Goal: Participate in discussion

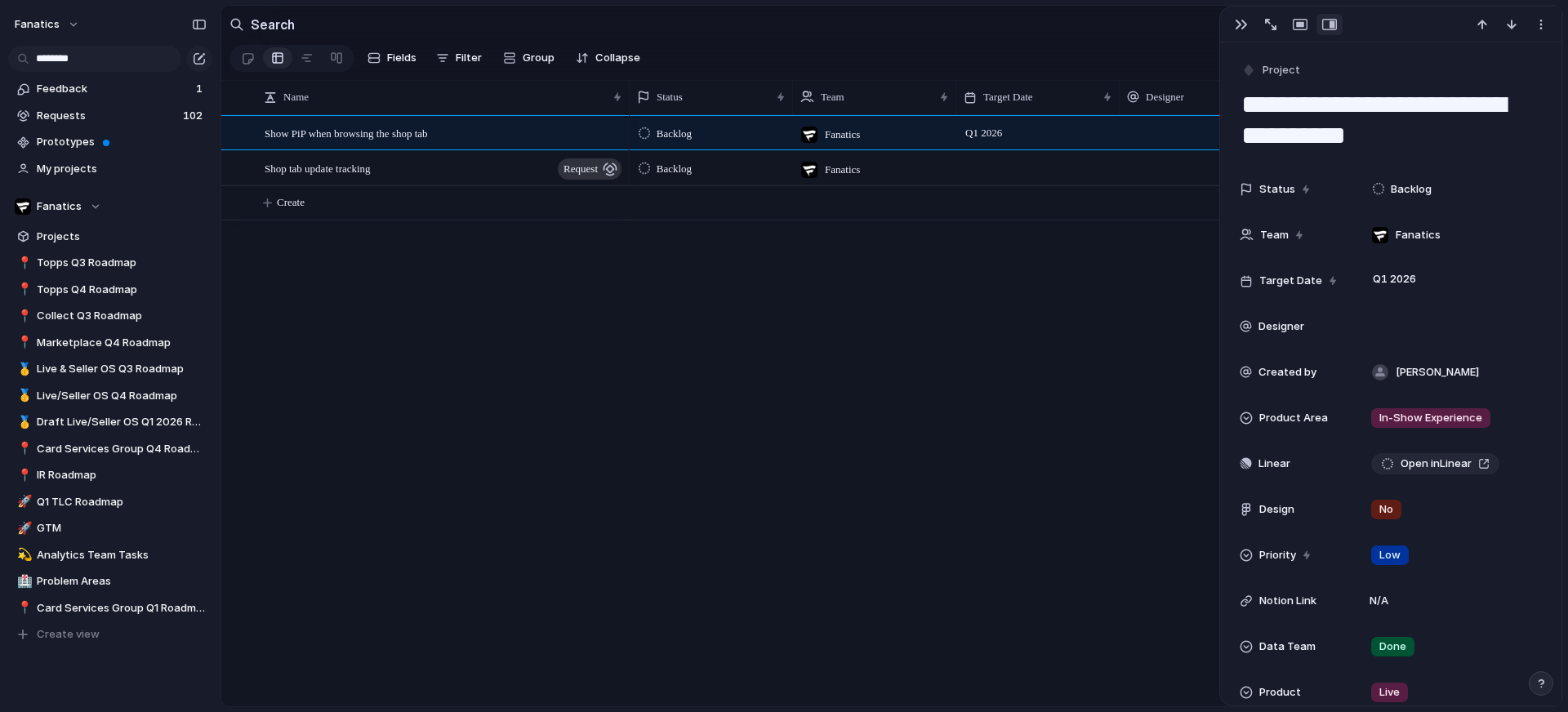
scroll to position [719, 0]
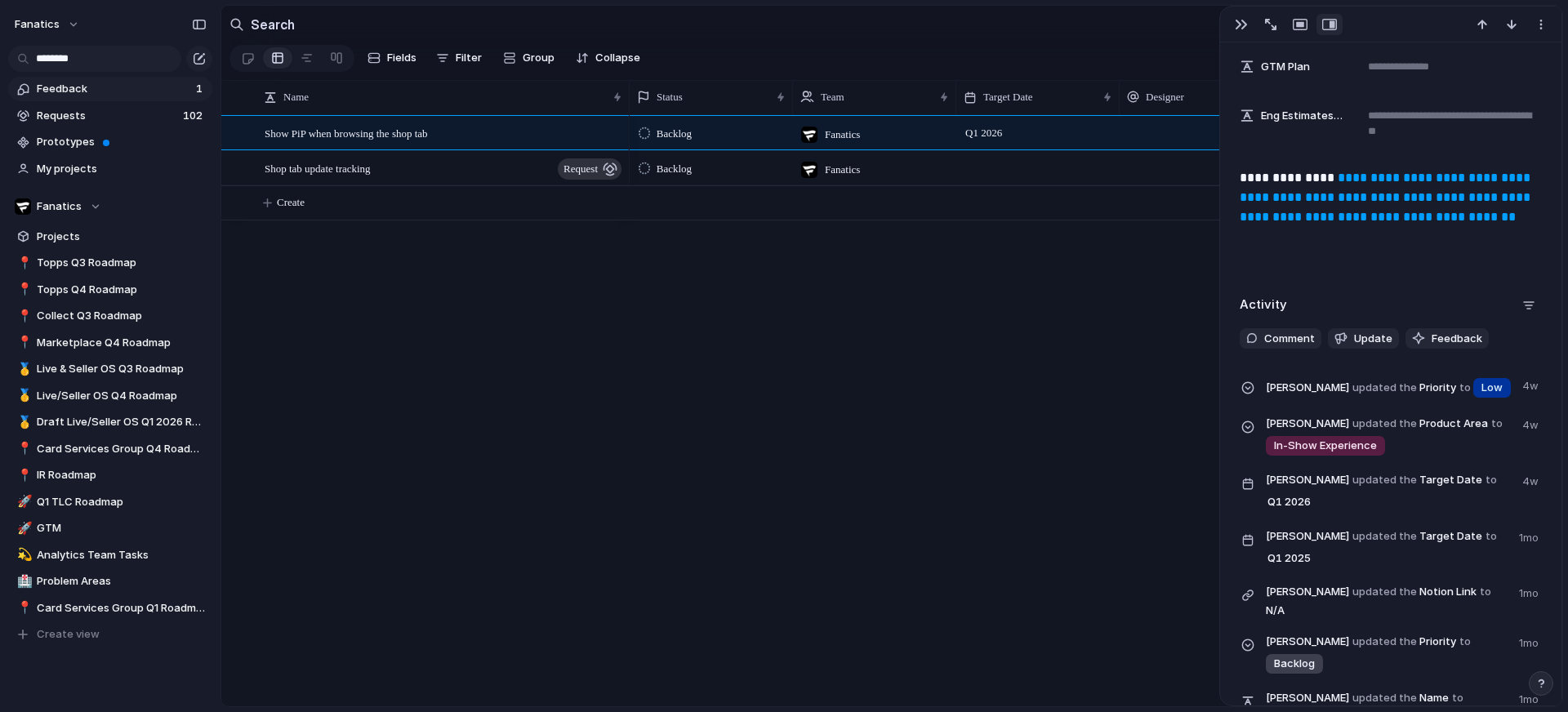
click at [105, 84] on span "Feedback" at bounding box center [113, 89] width 154 height 17
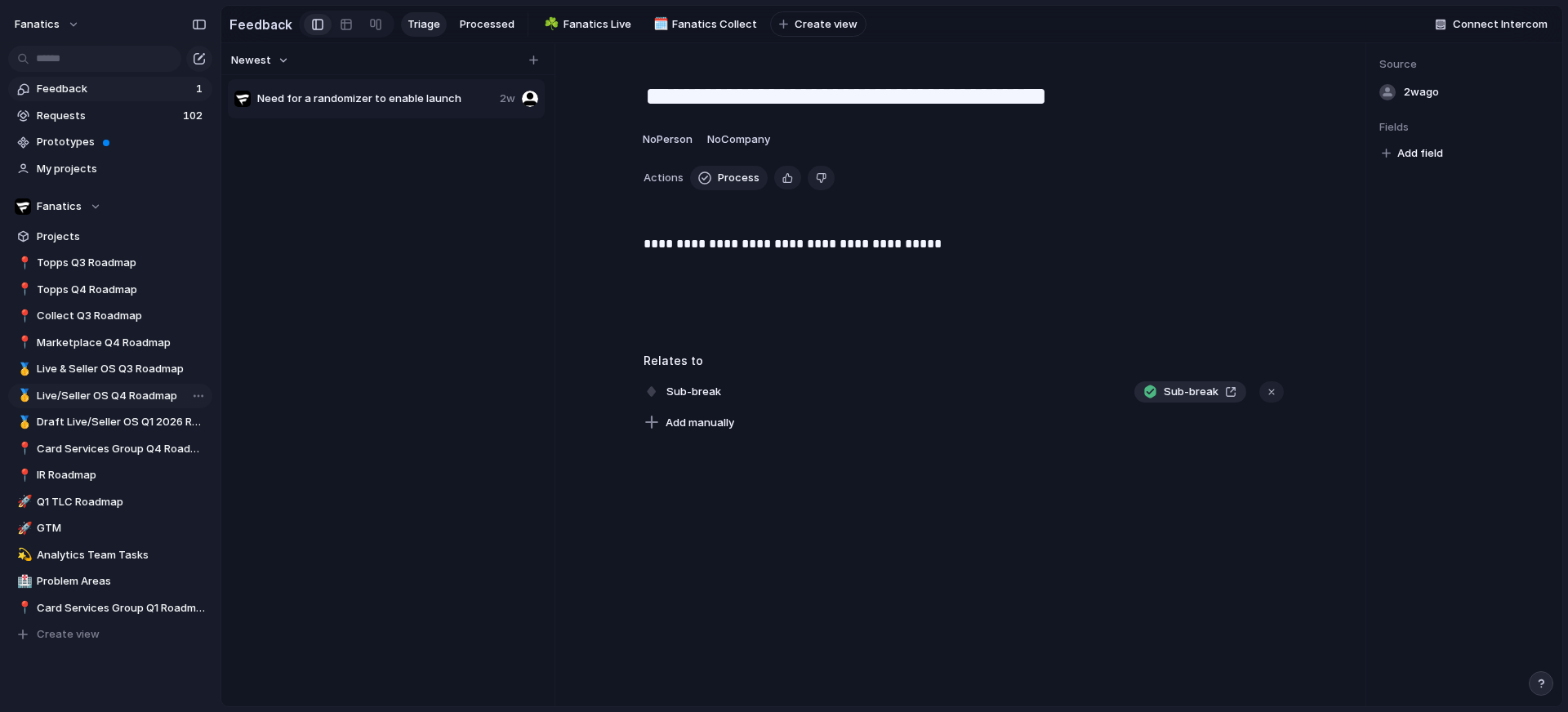
click at [145, 394] on span "Live/Seller OS Q4 Roadmap" at bounding box center [121, 396] width 170 height 17
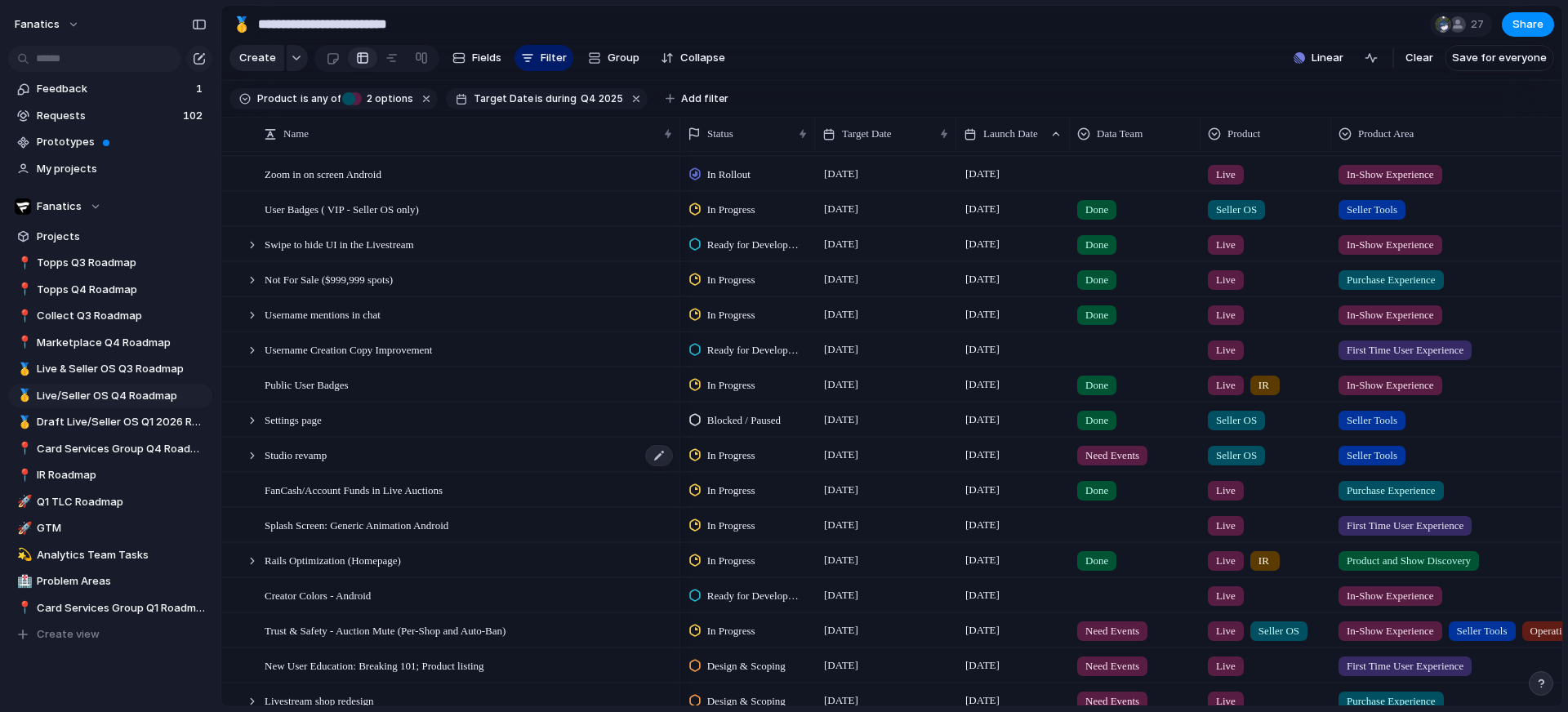
scroll to position [141, 0]
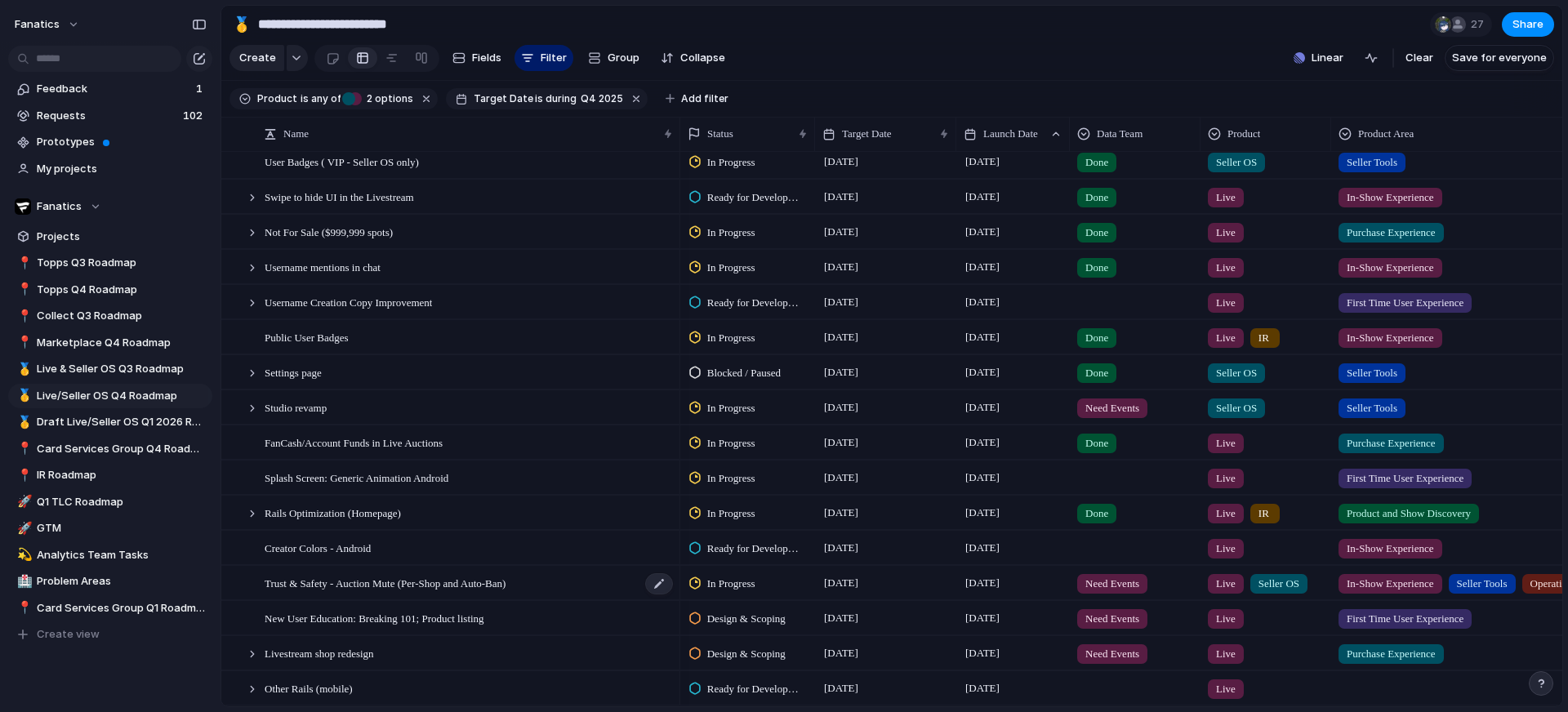
click at [393, 580] on span "Trust & Safety - Auction Mute (Per-Shop and Auto-Ban)" at bounding box center [385, 582] width 241 height 19
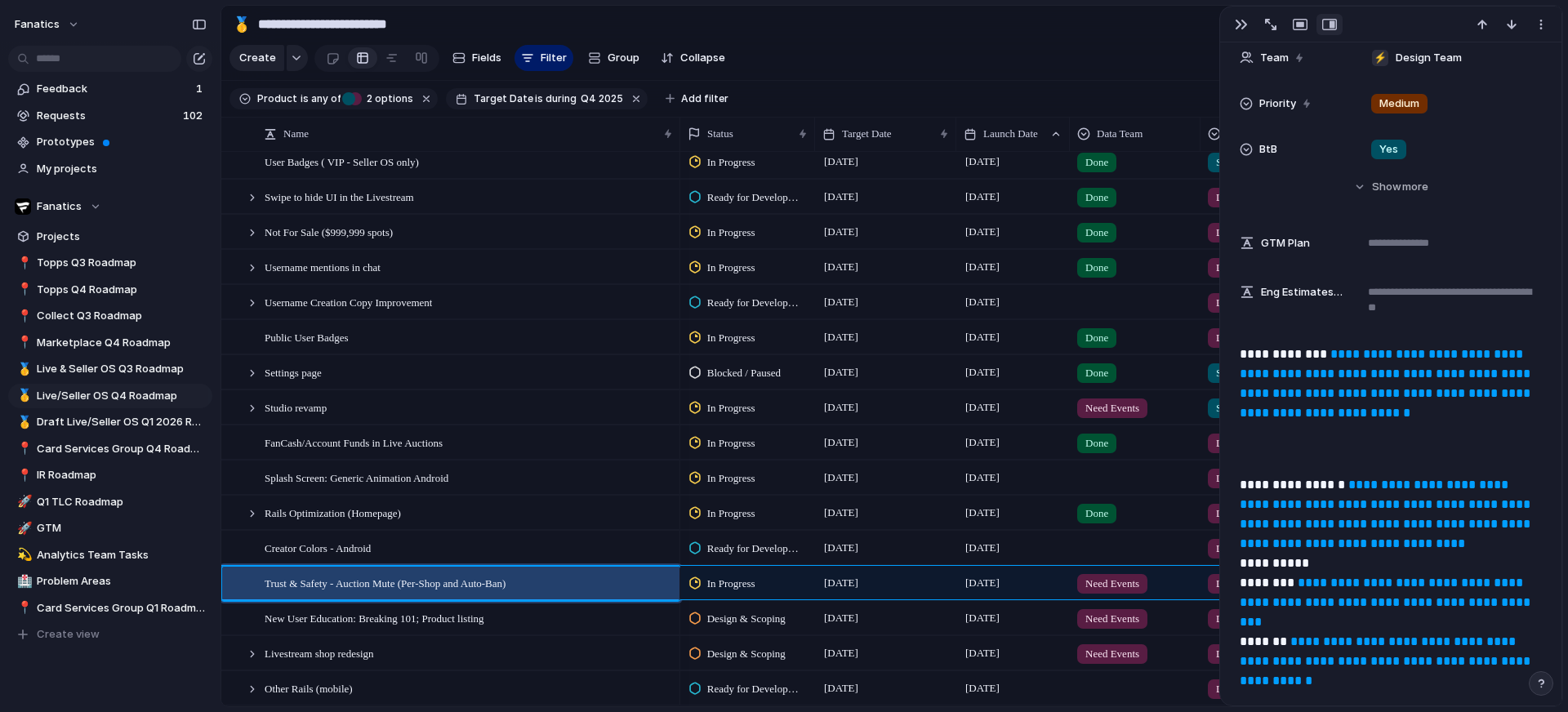
click at [1289, 389] on link "**********" at bounding box center [1387, 383] width 294 height 71
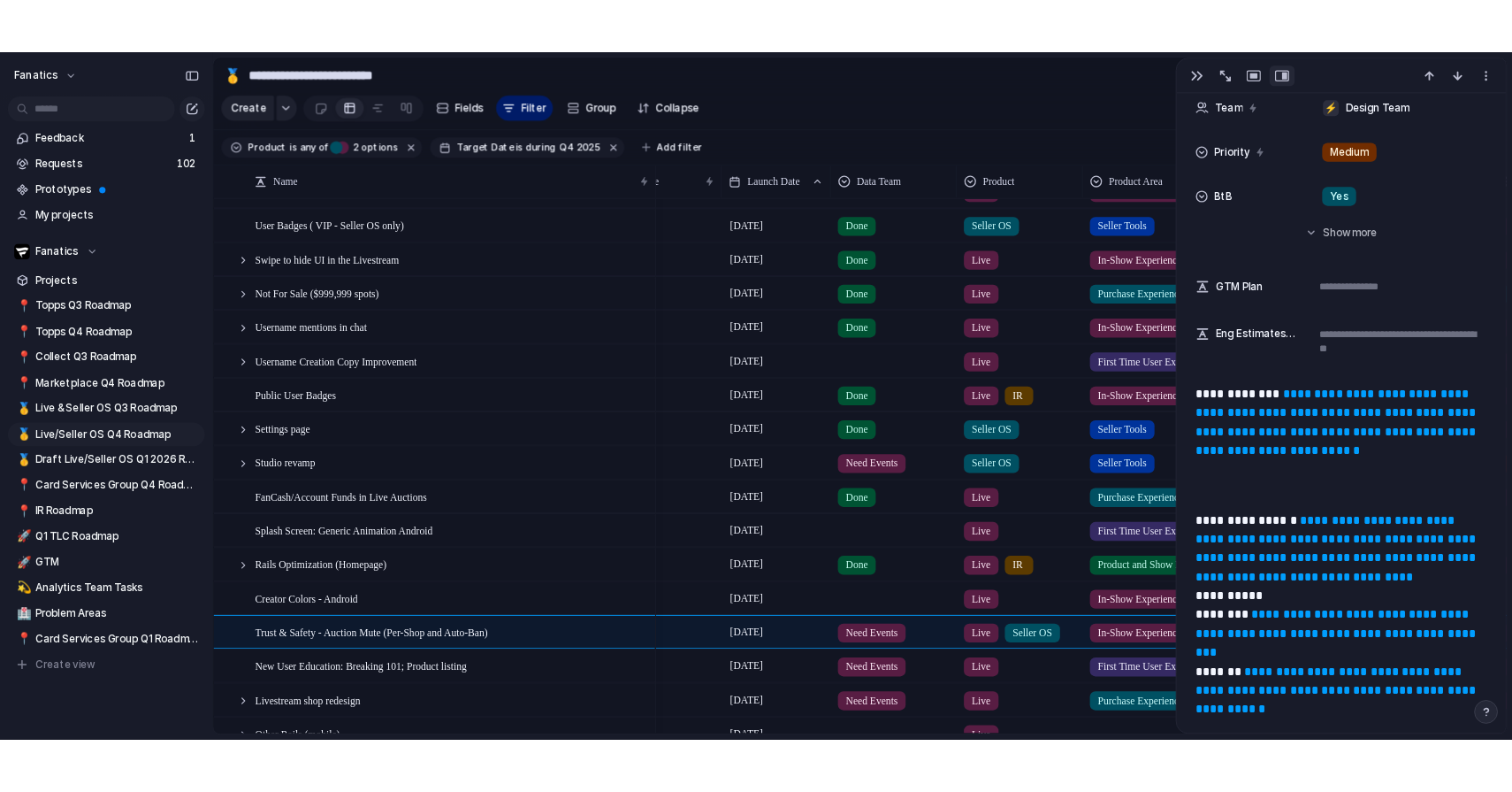
scroll to position [197, 0]
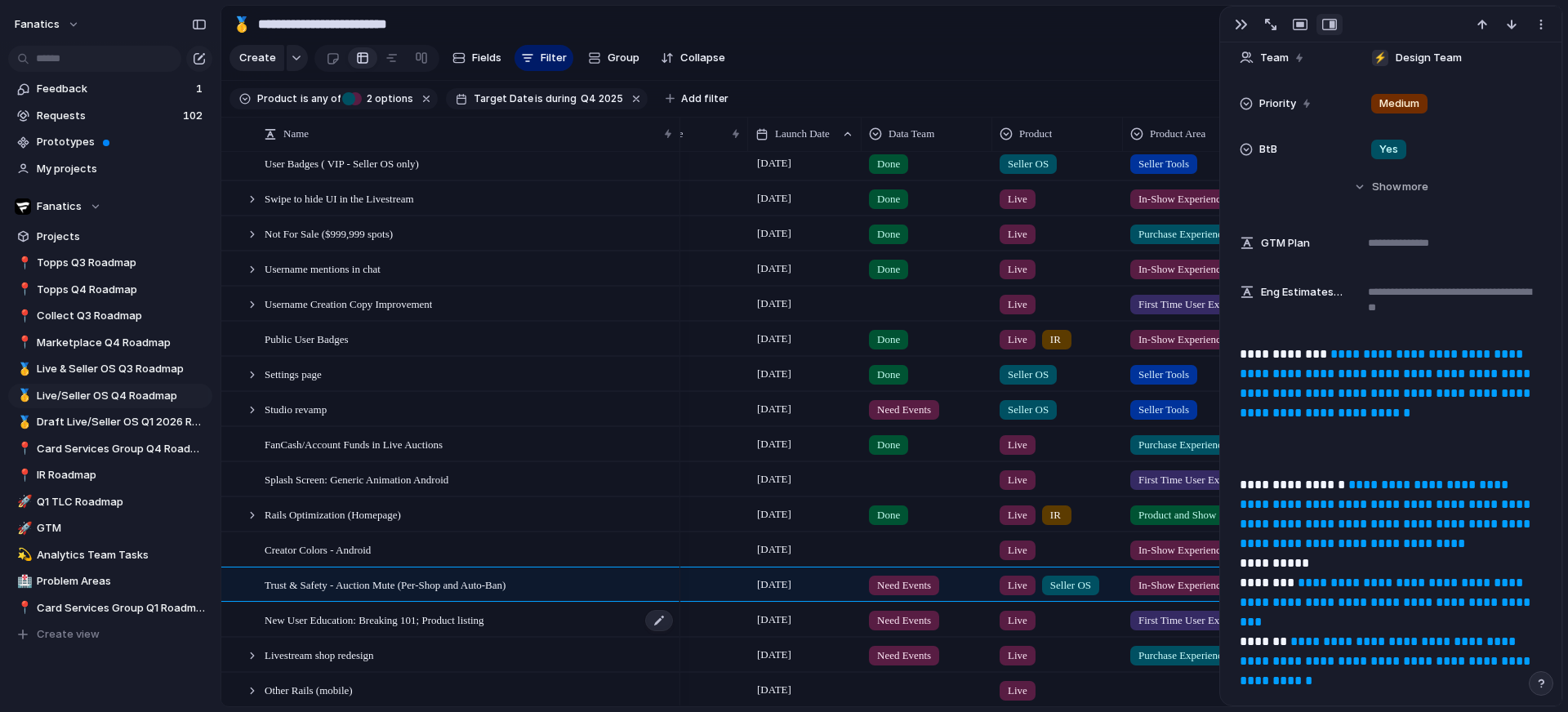
click at [552, 620] on div "New User Education: Breaking 101; Product listing" at bounding box center [470, 620] width 410 height 33
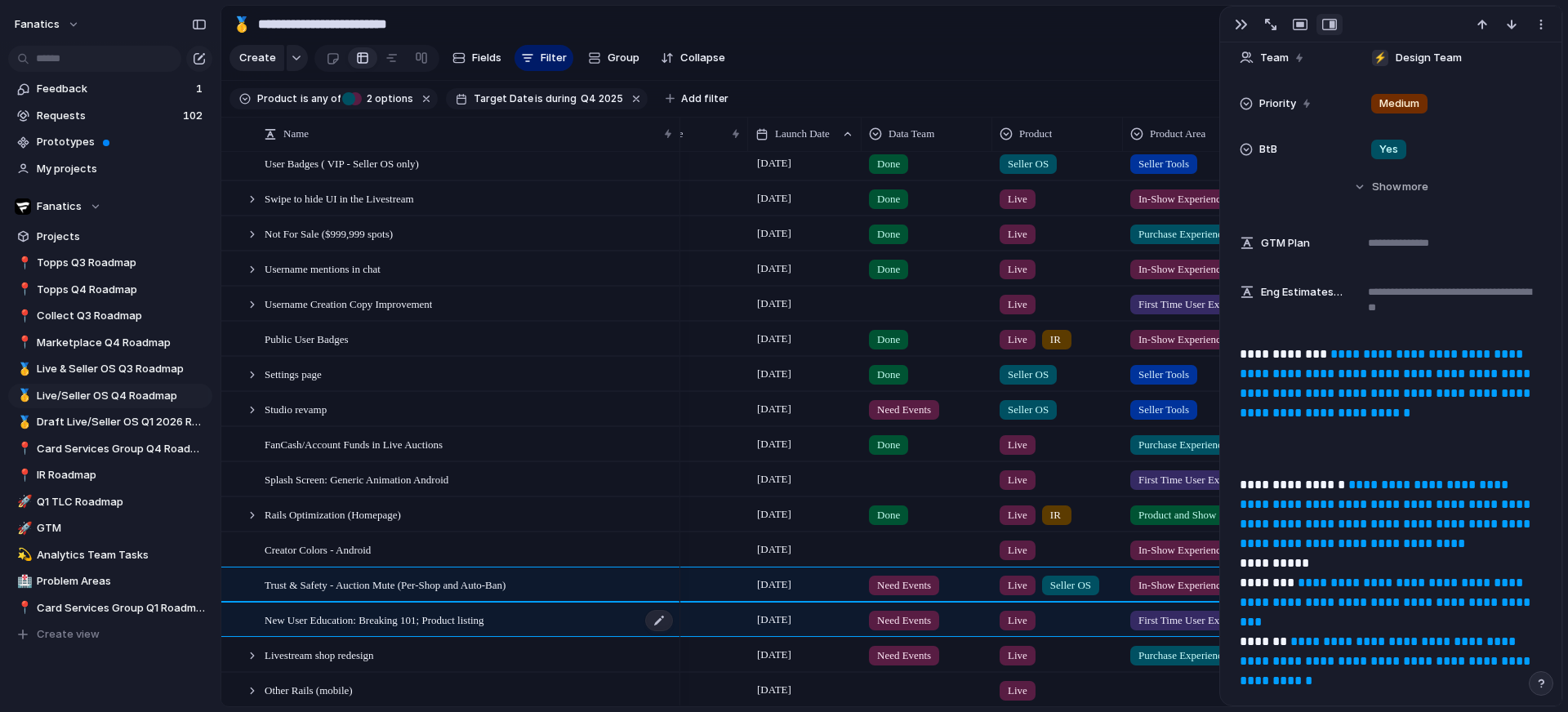
type textarea "**********"
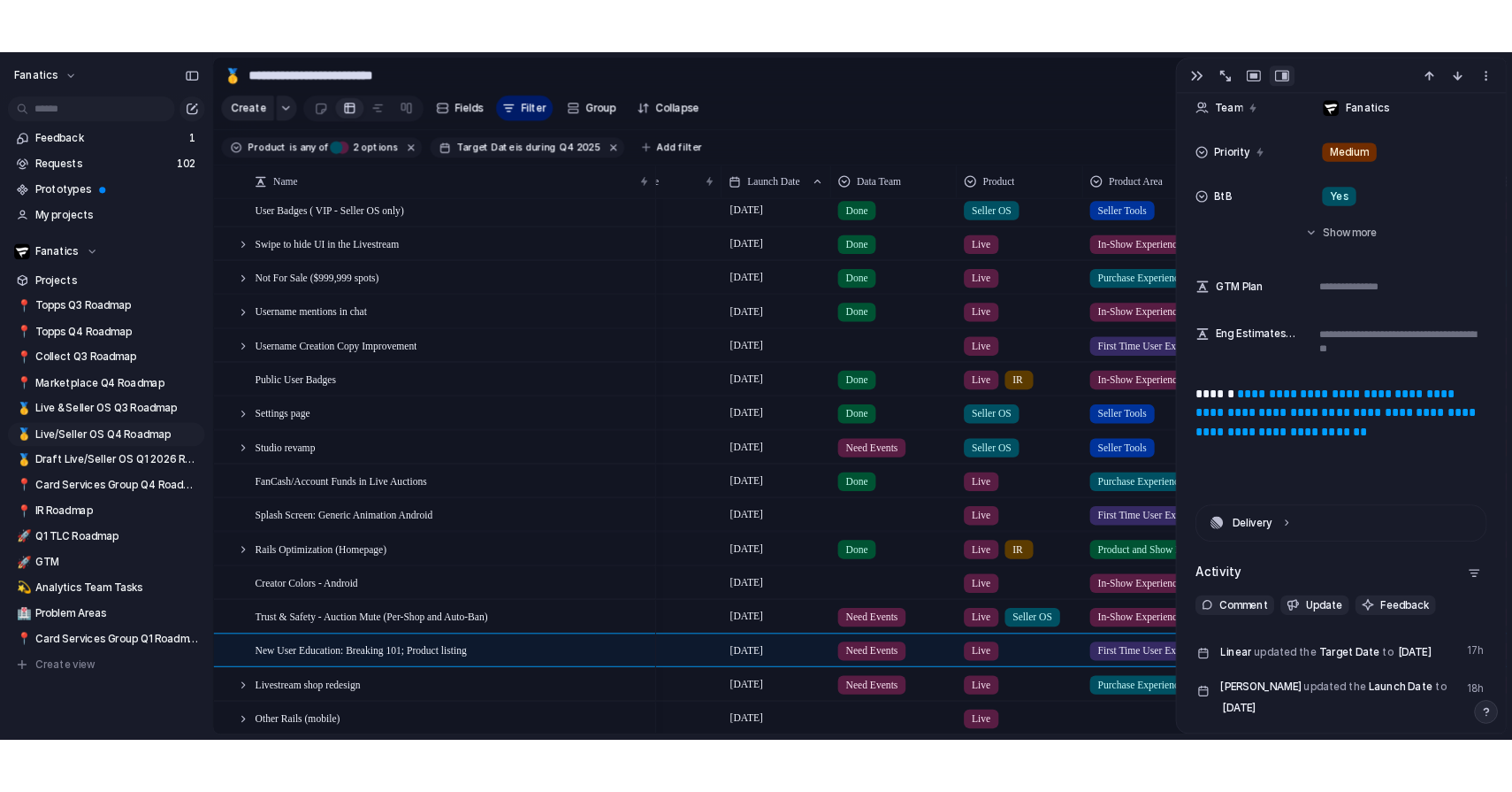
scroll to position [820, 0]
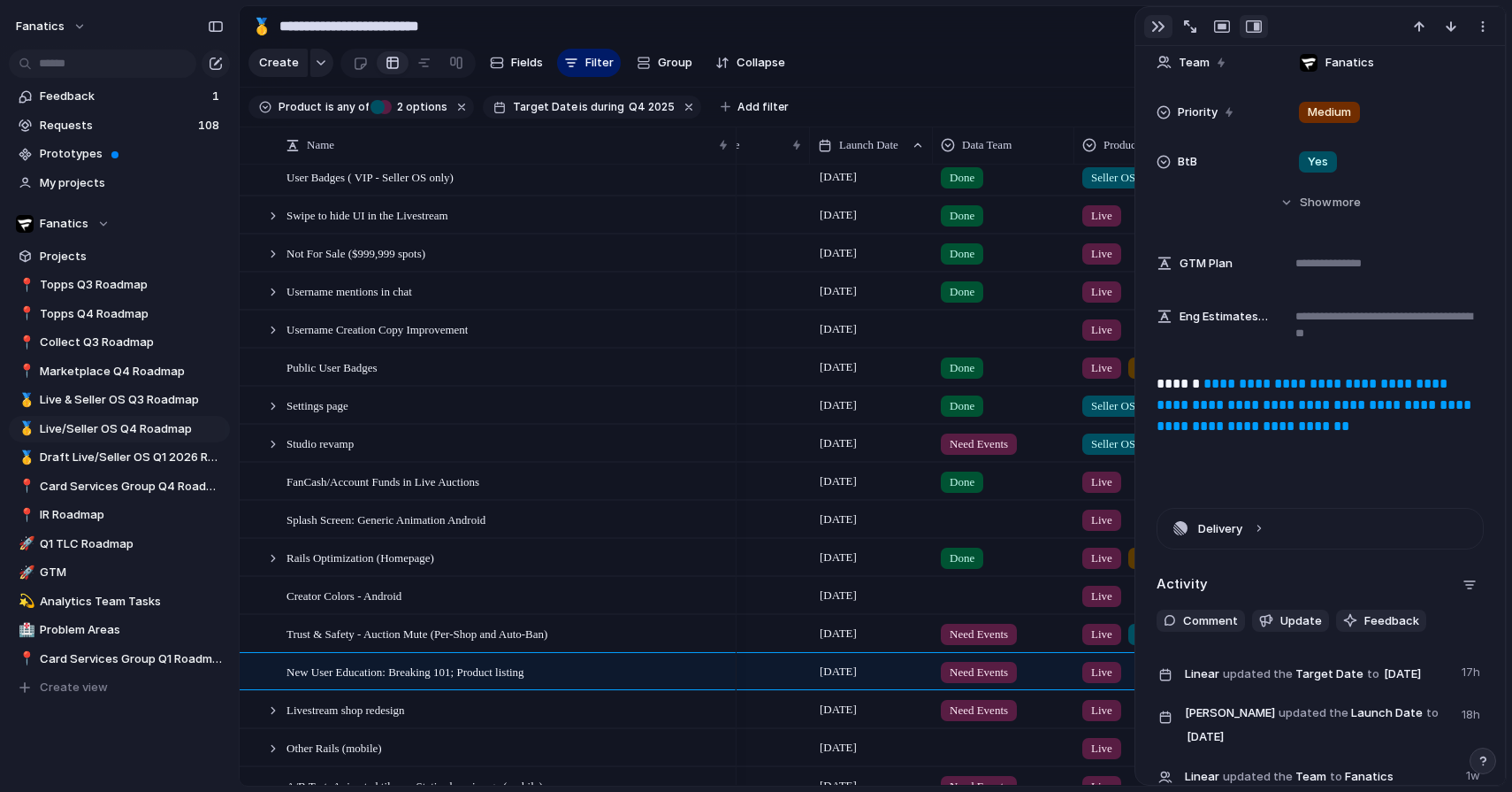
click at [1171, 21] on div at bounding box center [1204, 27] width 126 height 23
click at [1161, 26] on div "button" at bounding box center [1159, 27] width 14 height 14
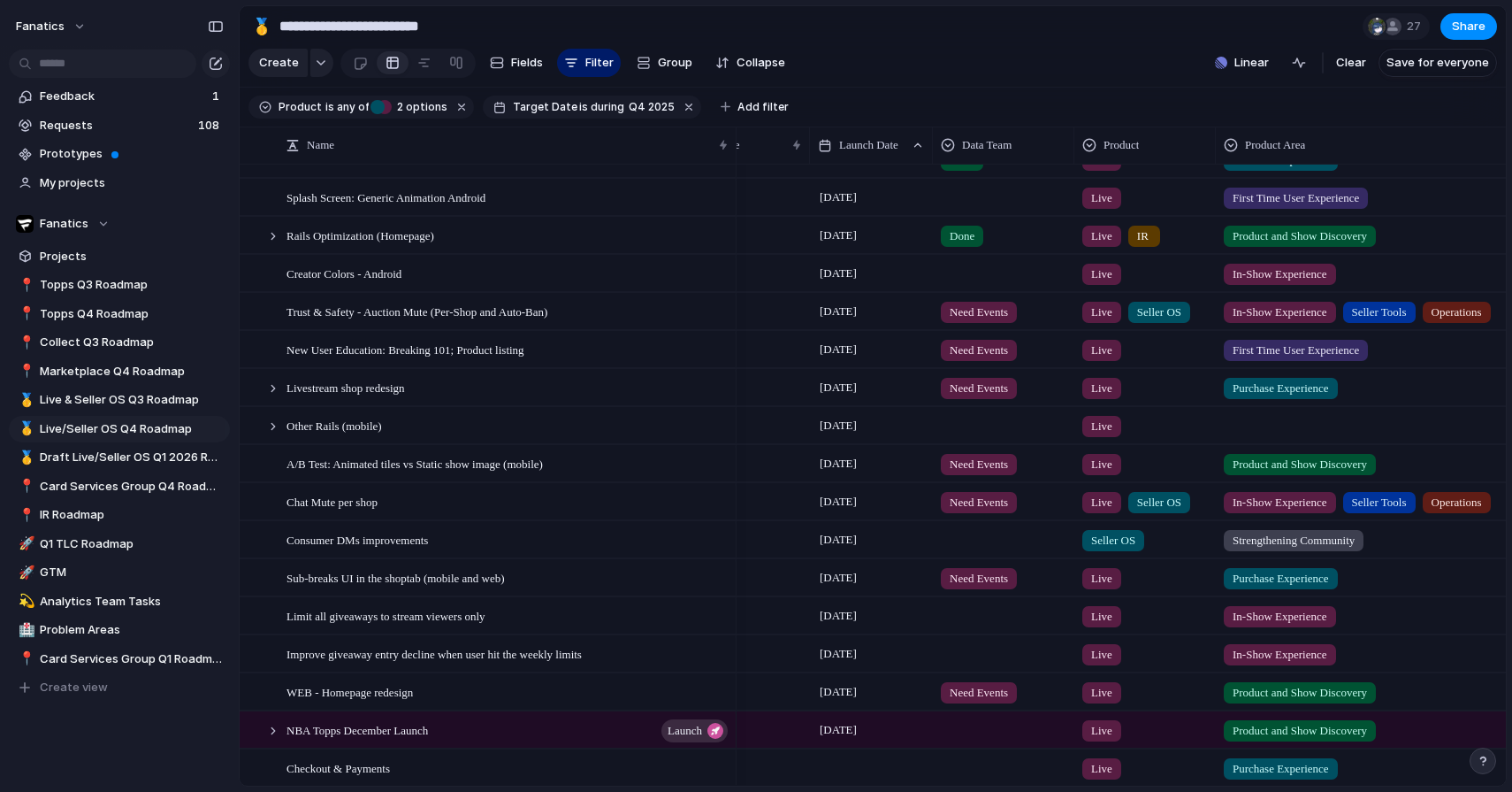
scroll to position [500, 0]
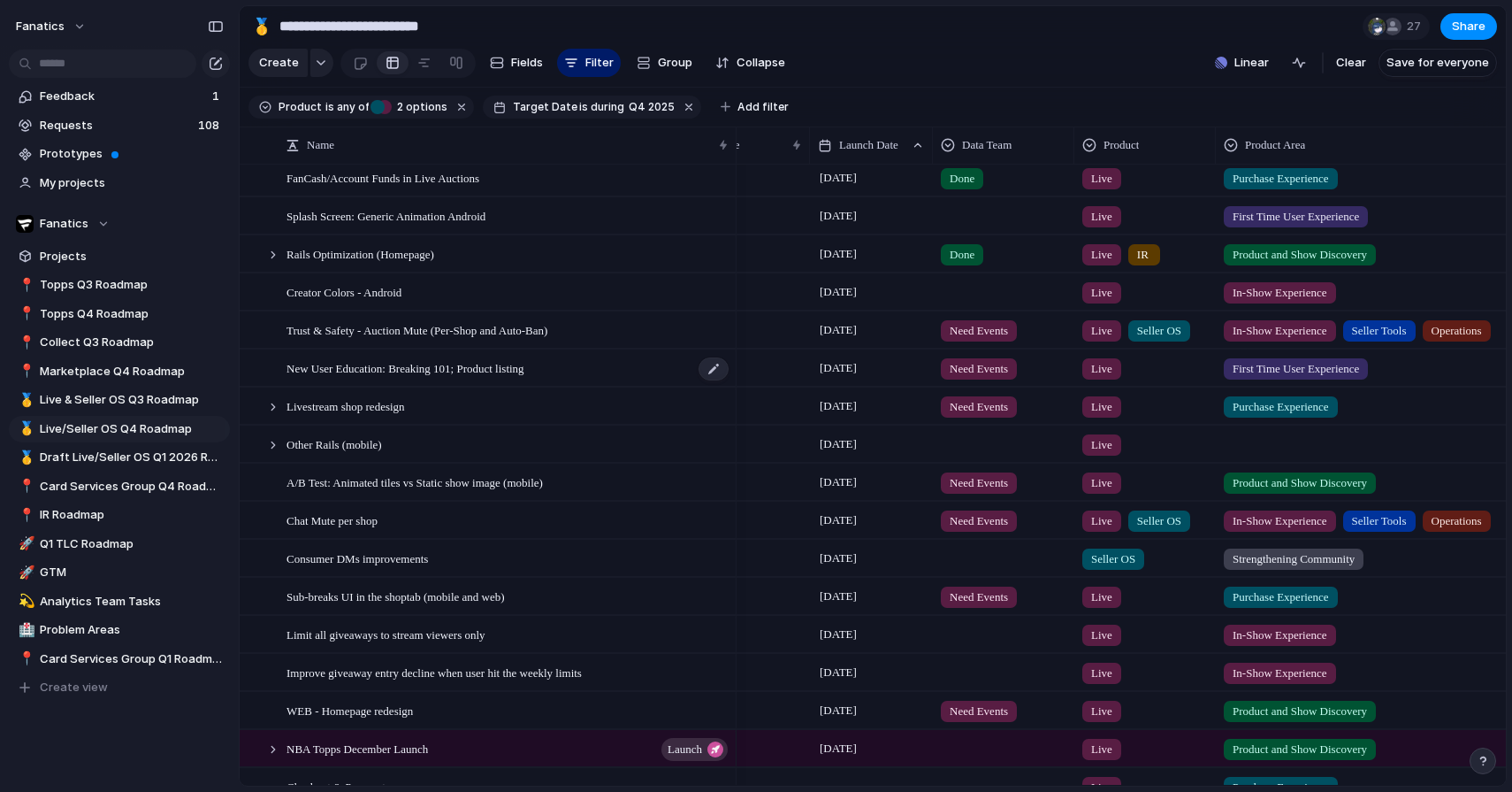
click at [622, 371] on div "New User Education: Breaking 101; Product listing" at bounding box center [508, 369] width 444 height 36
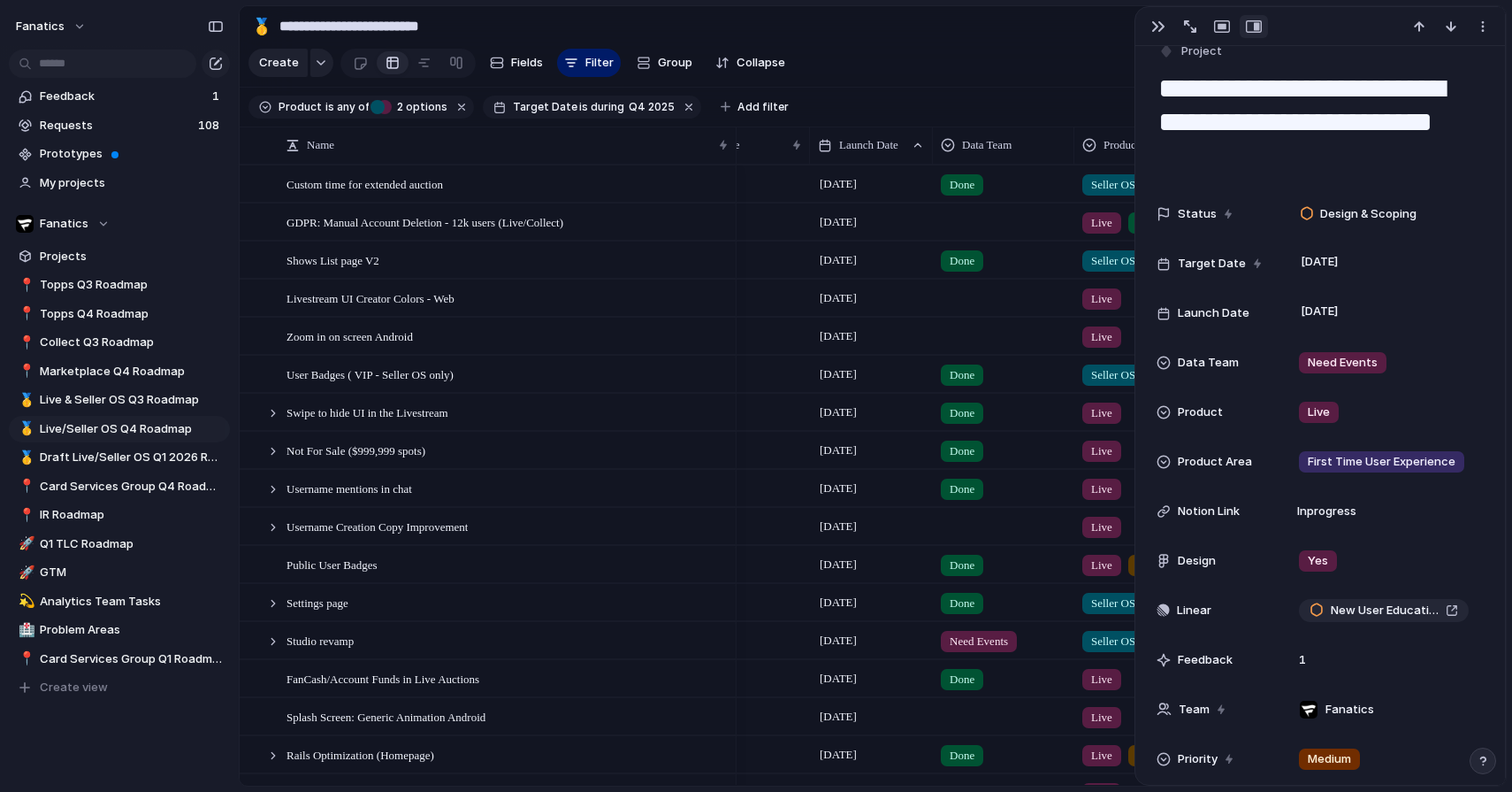
scroll to position [156, 0]
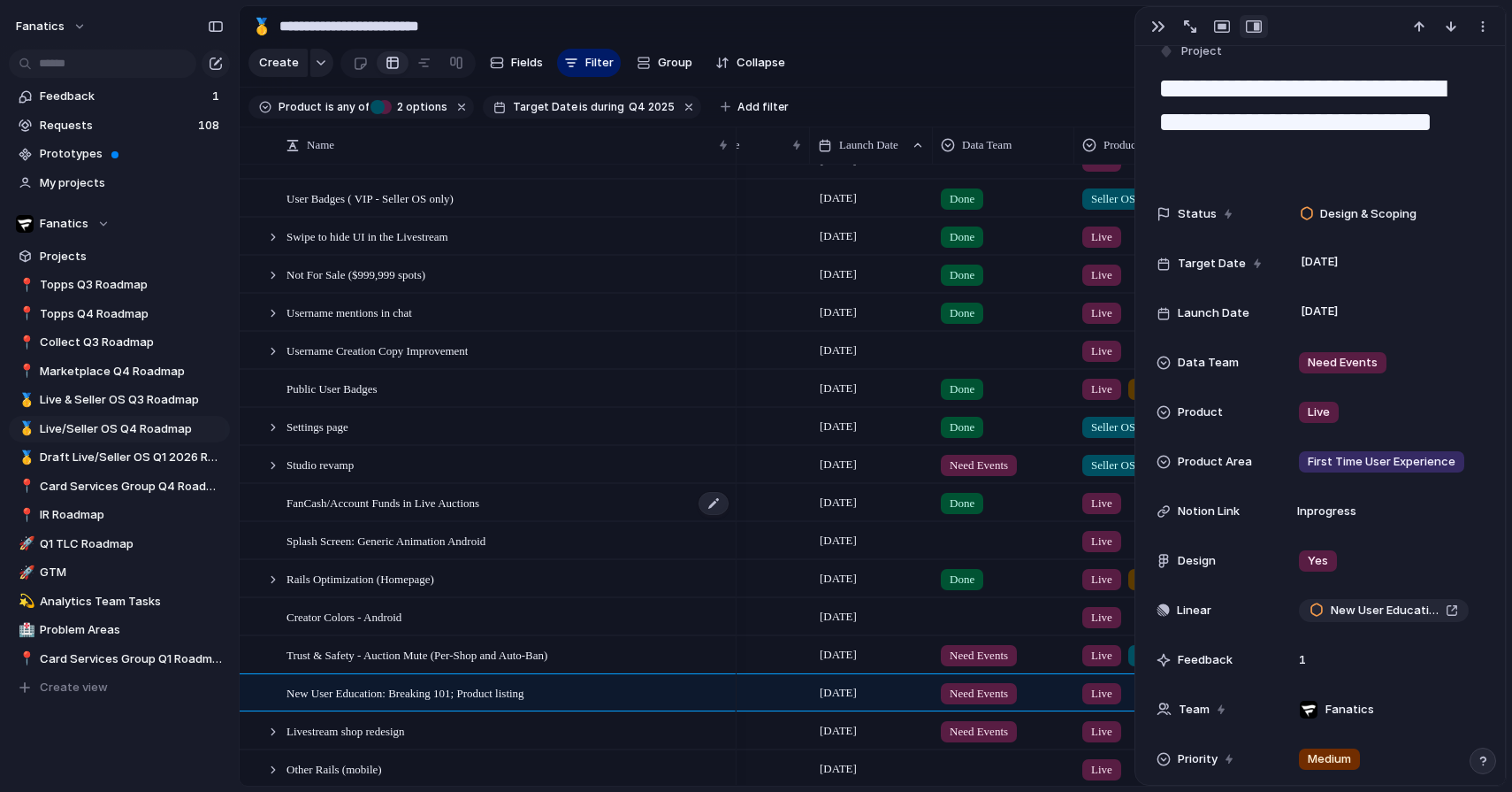
click at [642, 497] on div "FanCash/Account Funds in Live Auctions" at bounding box center [508, 502] width 444 height 36
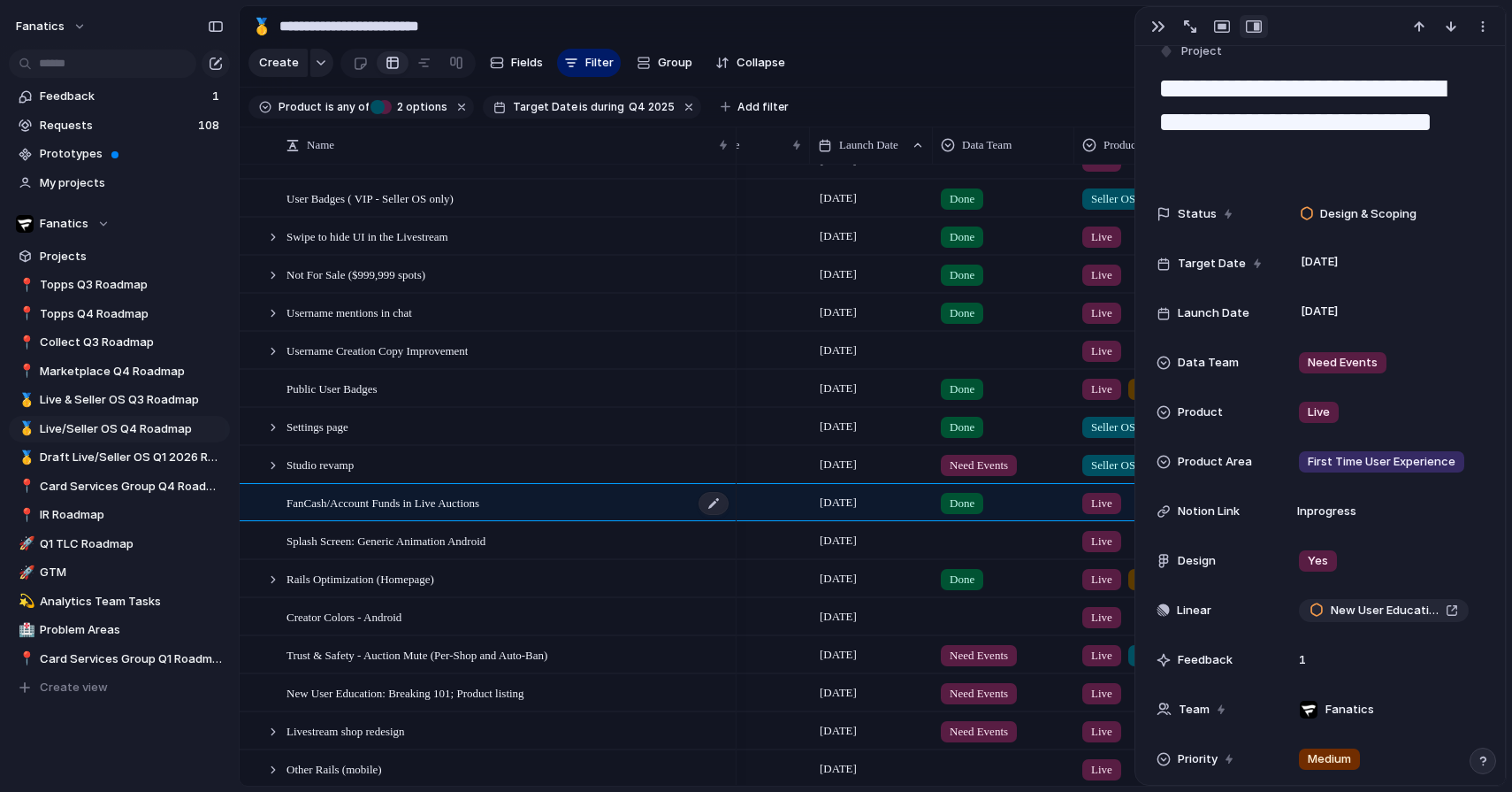
type textarea "**********"
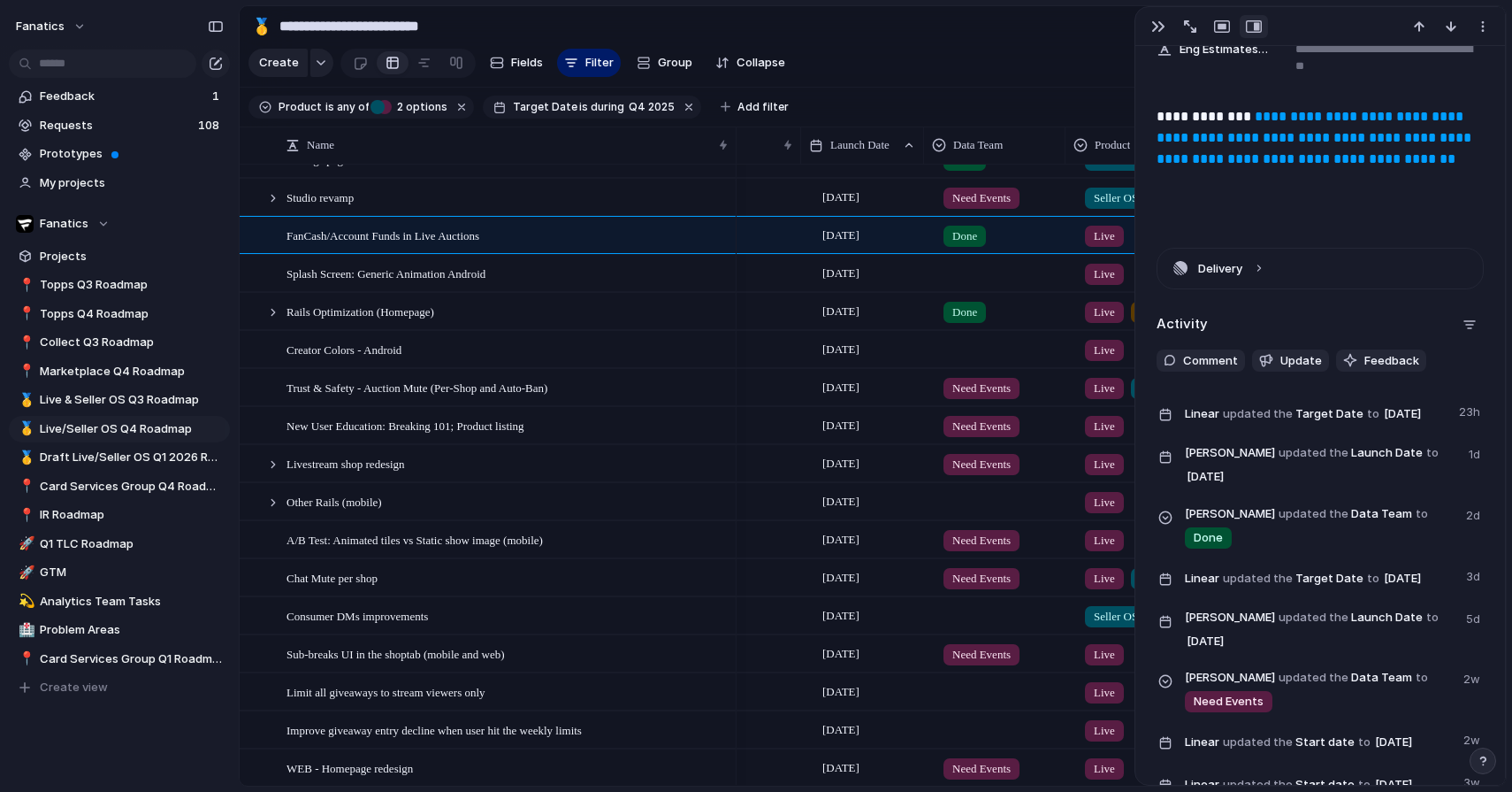
scroll to position [0, 218]
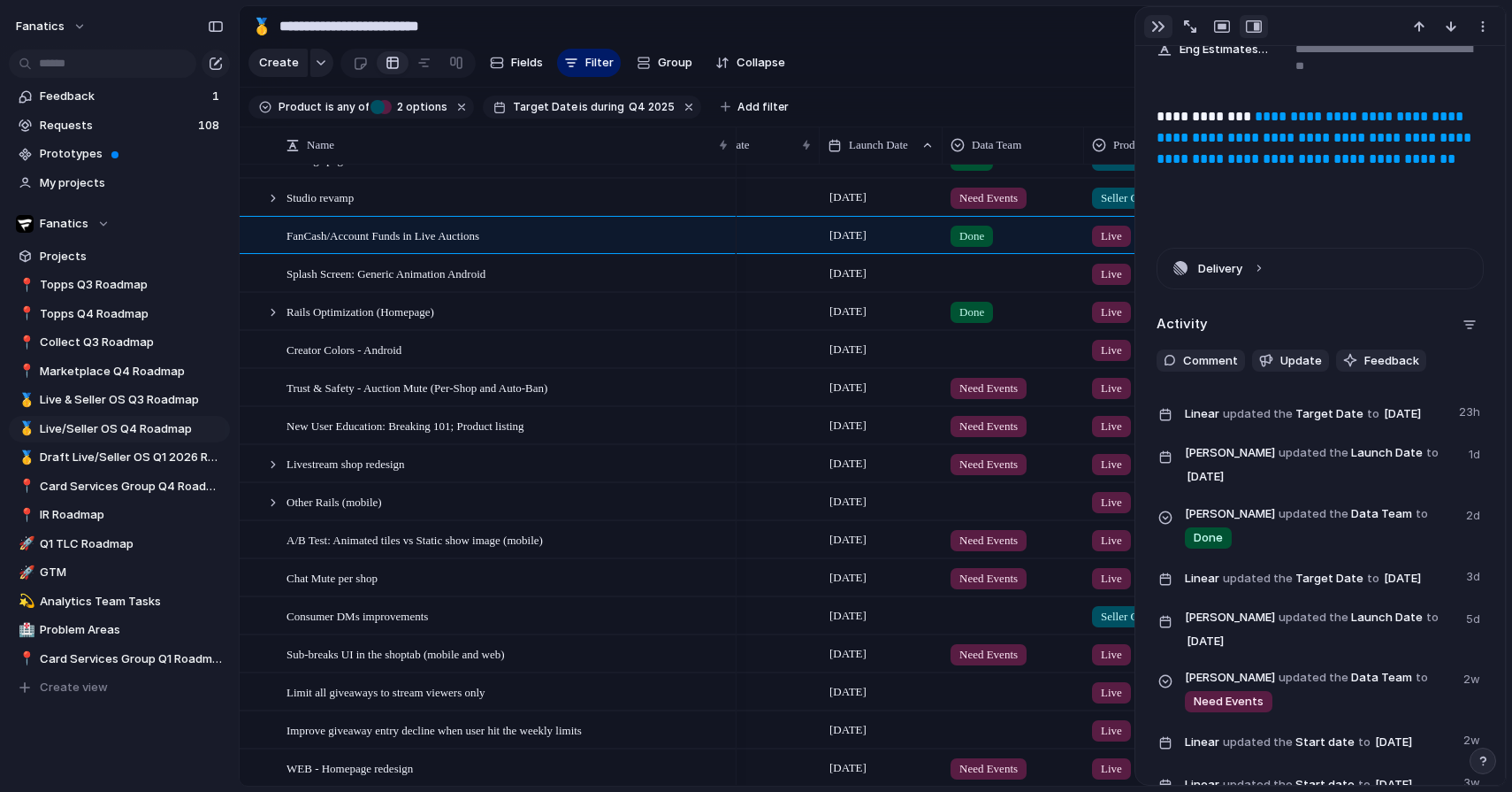
click at [1159, 24] on div "button" at bounding box center [1159, 27] width 14 height 14
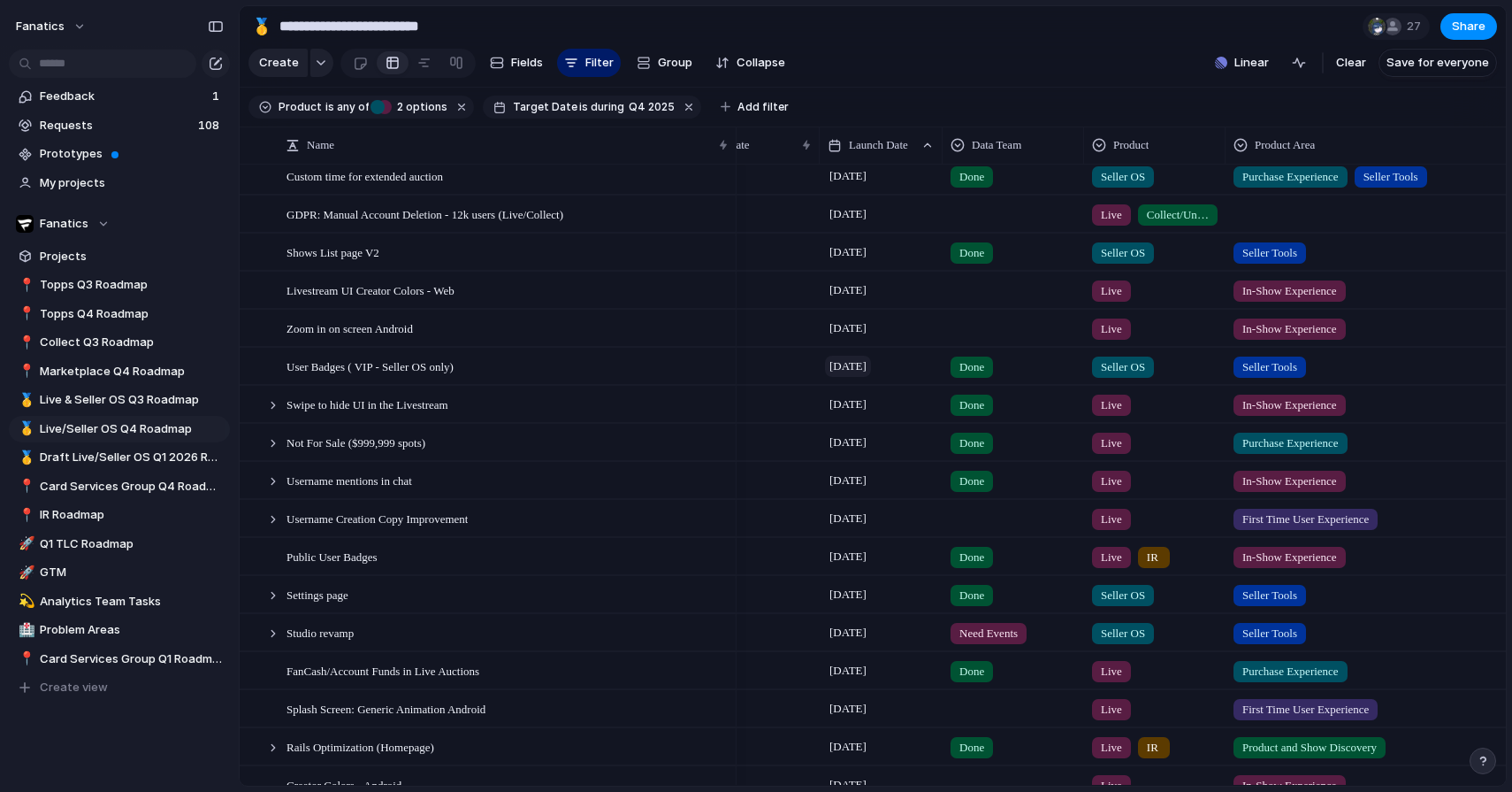
scroll to position [9, 0]
